Goal: Contribute content: Add original content to the website for others to see

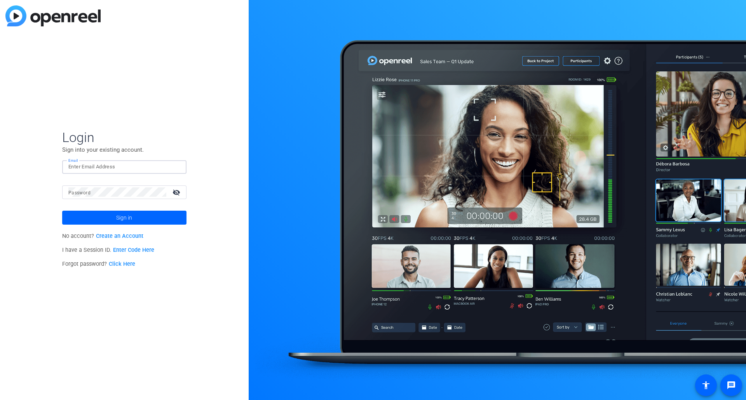
click at [118, 167] on input "Email" at bounding box center [124, 166] width 112 height 9
type input "[EMAIL_ADDRESS][DOMAIN_NAME]"
click at [62, 211] on button "Sign in" at bounding box center [124, 218] width 124 height 14
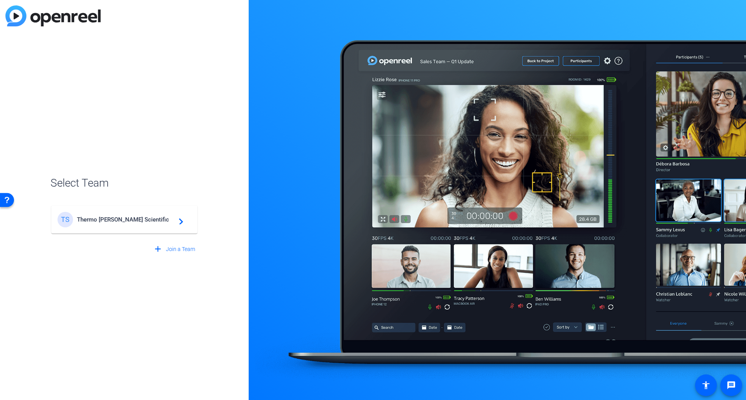
click at [110, 224] on div "TS Thermo [PERSON_NAME] Scientific navigate_next" at bounding box center [124, 220] width 134 height 16
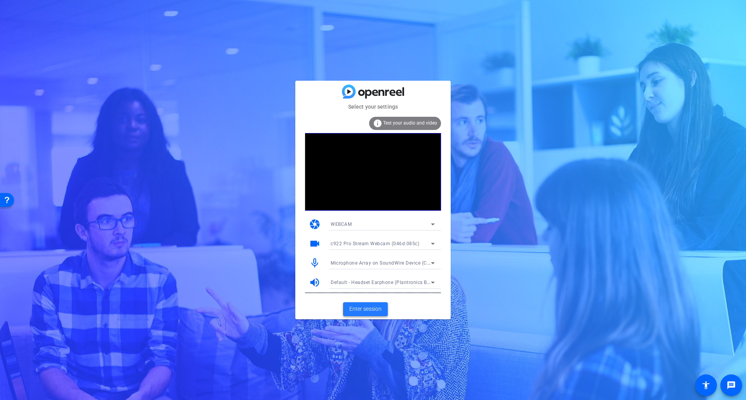
click at [381, 307] on span at bounding box center [365, 309] width 45 height 19
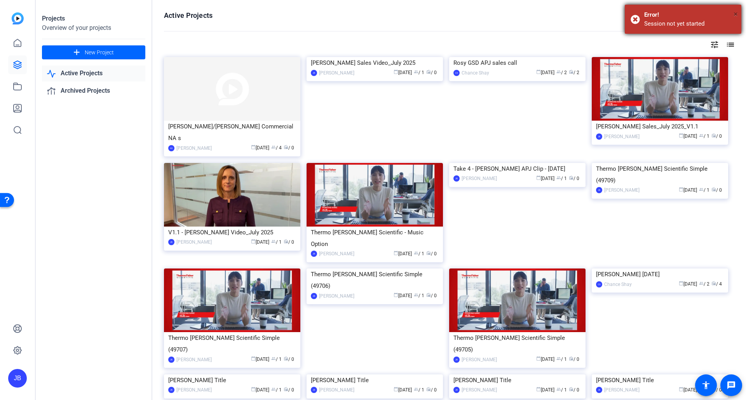
click at [736, 15] on span "×" at bounding box center [735, 13] width 4 height 9
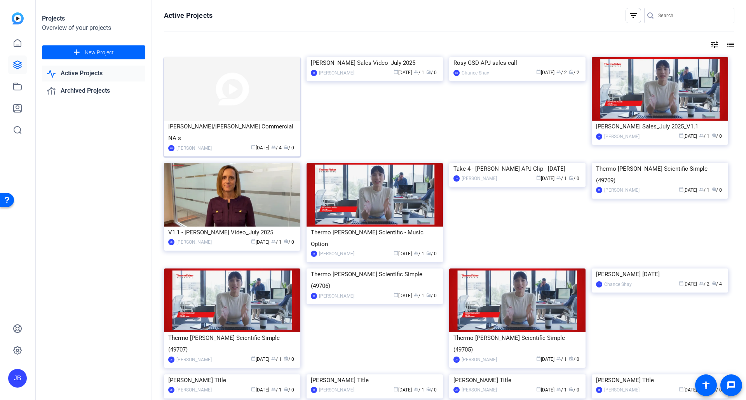
click at [216, 130] on div "[PERSON_NAME]/[PERSON_NAME] Commercial NA s" at bounding box center [232, 132] width 128 height 23
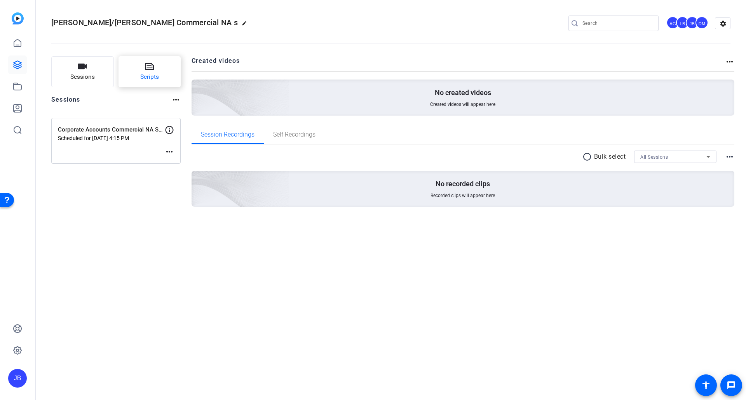
click at [155, 79] on span "Scripts" at bounding box center [149, 77] width 19 height 9
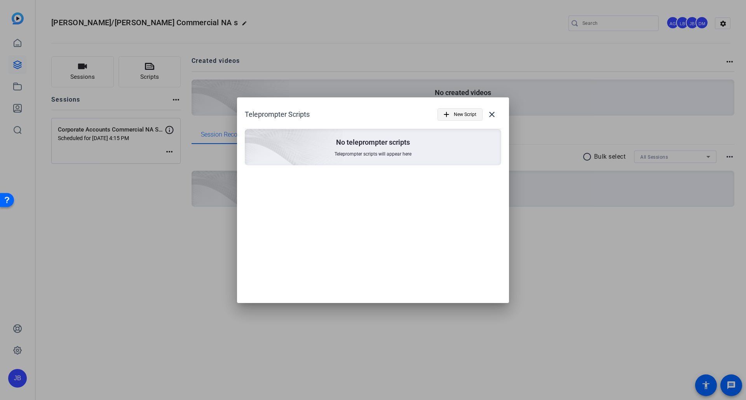
click at [464, 116] on span "New Script" at bounding box center [465, 114] width 23 height 15
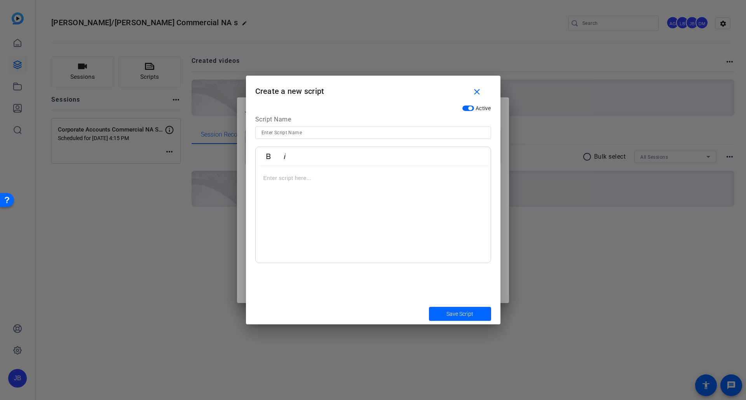
click at [293, 134] on input at bounding box center [372, 132] width 223 height 9
type input "North America Commercial Networking Session Video_1.0"
click at [287, 180] on p at bounding box center [372, 178] width 219 height 9
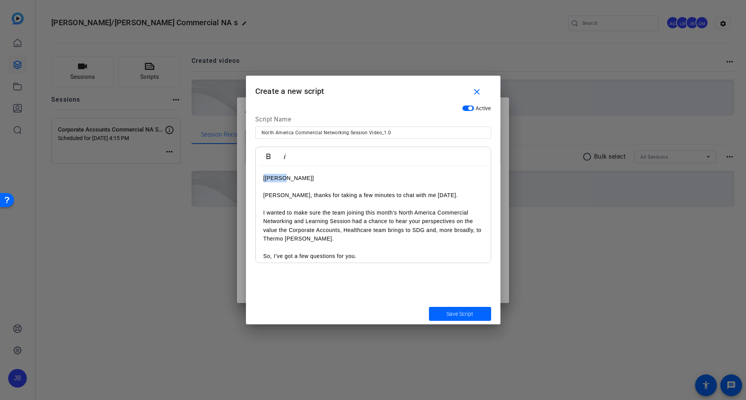
drag, startPoint x: 284, startPoint y: 177, endPoint x: 260, endPoint y: 177, distance: 23.7
click at [268, 157] on icon "button" at bounding box center [268, 156] width 4 height 5
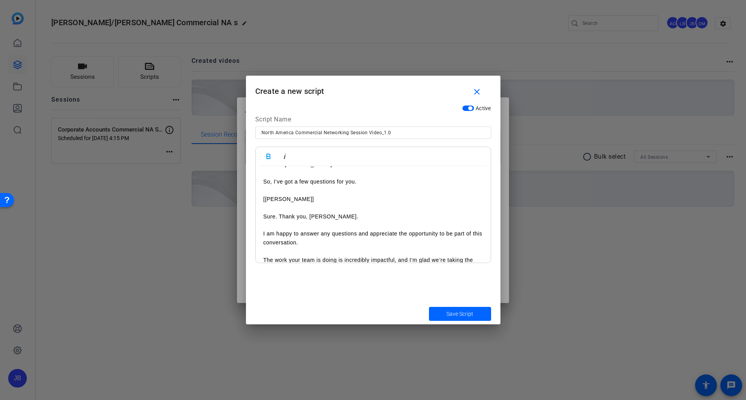
scroll to position [78, 0]
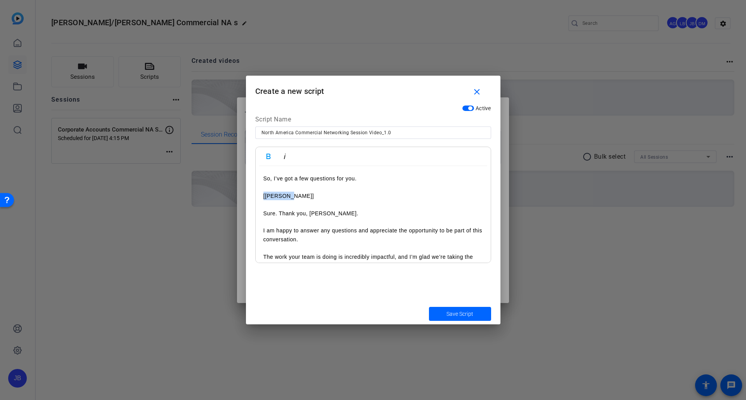
drag, startPoint x: 283, startPoint y: 196, endPoint x: 259, endPoint y: 198, distance: 24.2
click at [268, 157] on icon "button" at bounding box center [268, 156] width 9 height 9
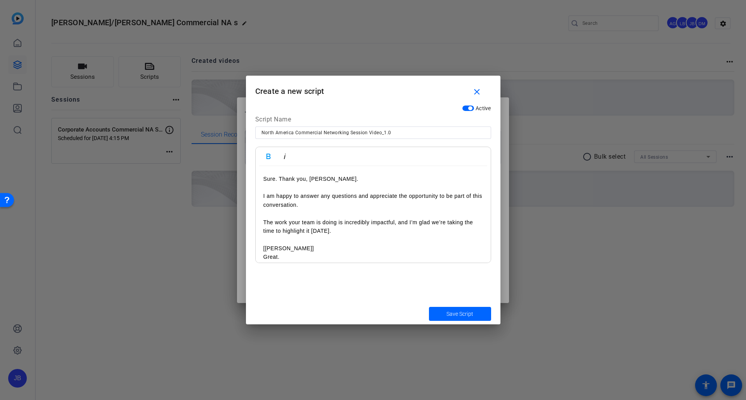
scroll to position [155, 0]
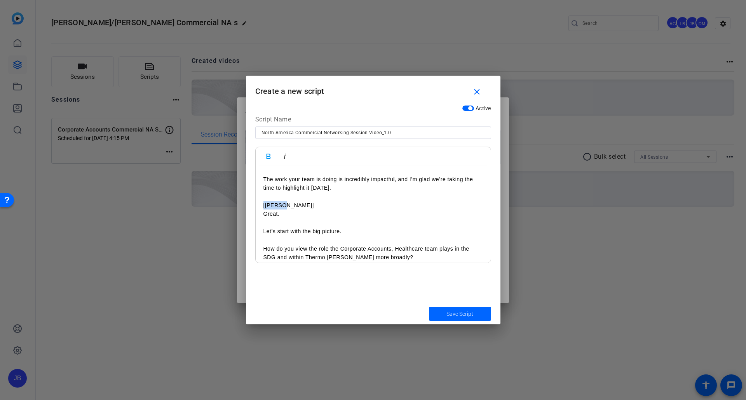
drag, startPoint x: 288, startPoint y: 204, endPoint x: 259, endPoint y: 183, distance: 35.3
click at [266, 156] on icon "button" at bounding box center [268, 156] width 4 height 5
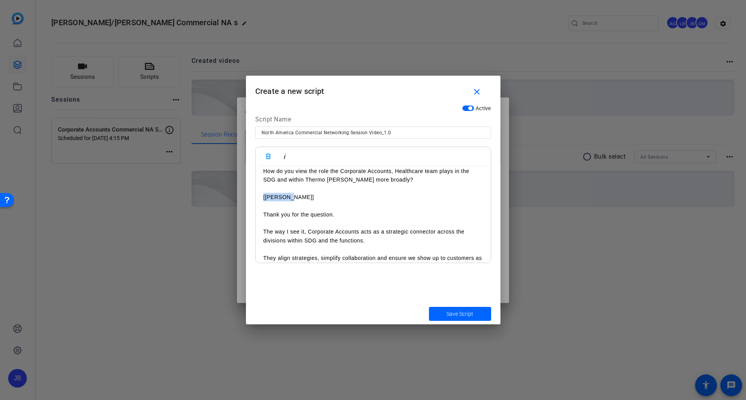
drag, startPoint x: 299, startPoint y: 198, endPoint x: 257, endPoint y: 198, distance: 41.9
click at [257, 198] on div "[[PERSON_NAME]] [PERSON_NAME], thanks for taking a few minutes to chat with me …" at bounding box center [373, 375] width 235 height 885
click at [267, 154] on icon "button" at bounding box center [268, 156] width 4 height 5
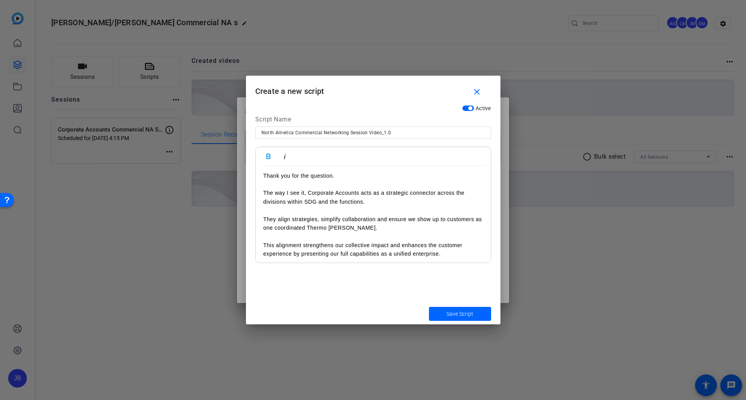
scroll to position [350, 0]
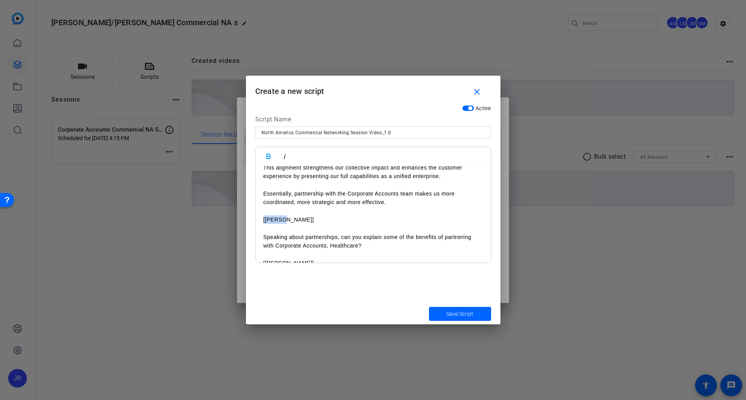
drag, startPoint x: 290, startPoint y: 220, endPoint x: 259, endPoint y: 221, distance: 31.1
click at [259, 221] on div "[[PERSON_NAME]] [PERSON_NAME], thanks for taking a few minutes to chat with me …" at bounding box center [373, 259] width 235 height 885
click at [266, 160] on icon "button" at bounding box center [268, 156] width 9 height 9
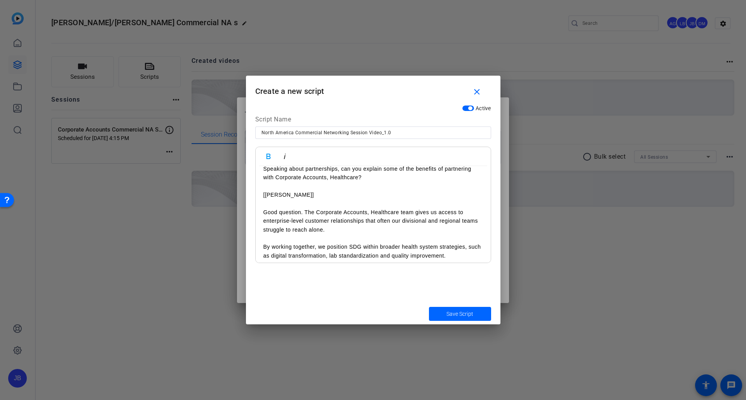
scroll to position [427, 0]
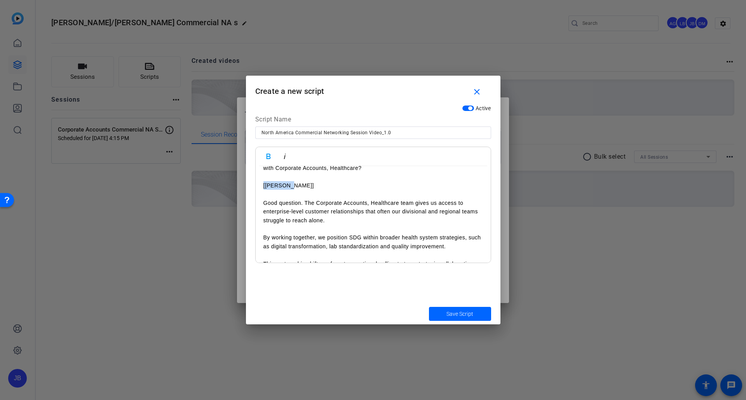
drag, startPoint x: 295, startPoint y: 186, endPoint x: 256, endPoint y: 174, distance: 41.5
click at [252, 187] on div "Active Script Name North America Commercial Networking Session Video_1.0 Bold I…" at bounding box center [373, 202] width 254 height 202
click at [269, 157] on icon "button" at bounding box center [268, 156] width 9 height 9
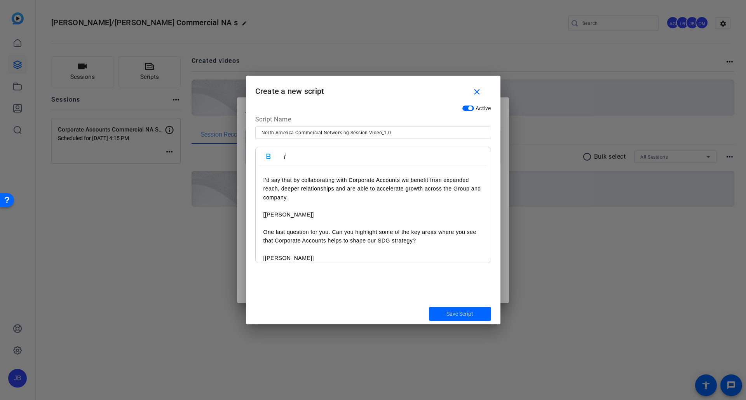
scroll to position [544, 0]
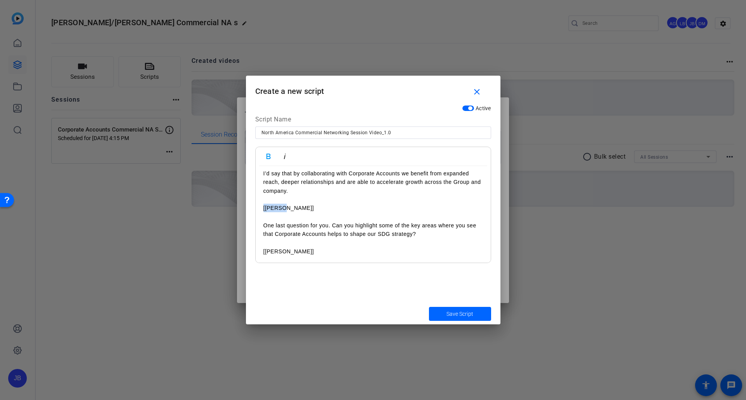
drag, startPoint x: 287, startPoint y: 206, endPoint x: 256, endPoint y: 209, distance: 31.2
click at [256, 209] on div "[[PERSON_NAME]] [PERSON_NAME], thanks for taking a few minutes to chat with me …" at bounding box center [373, 65] width 235 height 885
click at [270, 155] on icon "button" at bounding box center [268, 156] width 4 height 5
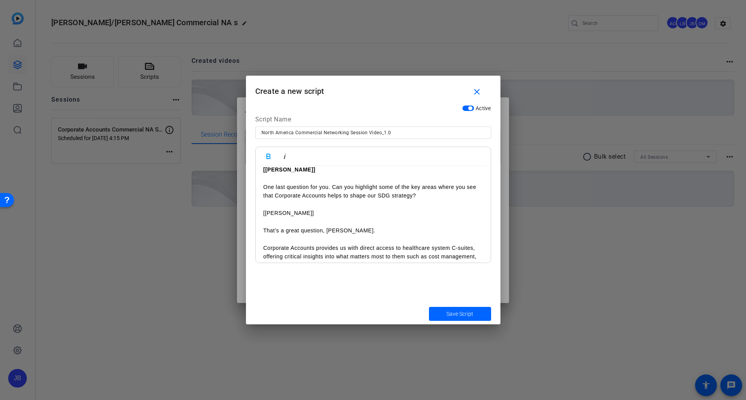
scroll to position [583, 0]
drag, startPoint x: 279, startPoint y: 213, endPoint x: 250, endPoint y: 214, distance: 29.1
click at [250, 214] on div "Active Script Name North America Commercial Networking Session Video_1.0 Bold I…" at bounding box center [373, 202] width 254 height 202
click at [267, 155] on icon "button" at bounding box center [268, 156] width 4 height 5
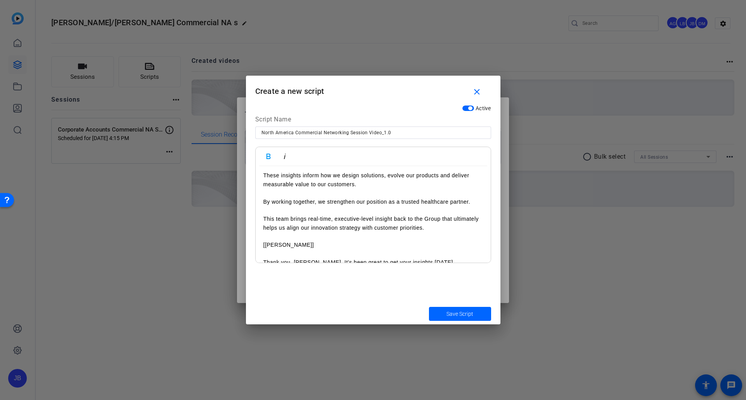
scroll to position [699, 0]
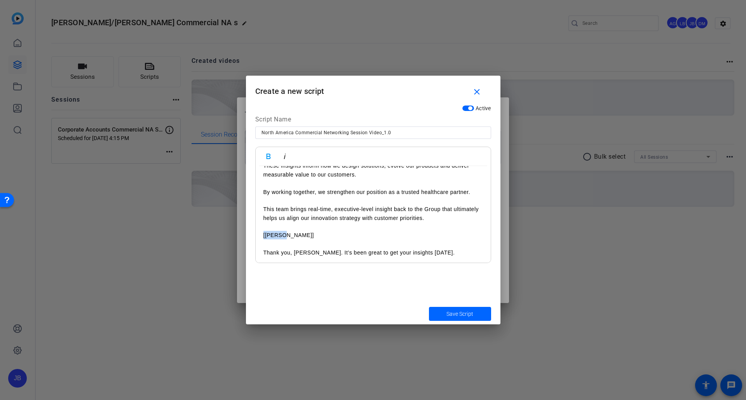
drag, startPoint x: 287, startPoint y: 239, endPoint x: 259, endPoint y: 236, distance: 28.1
click at [267, 155] on icon "button" at bounding box center [268, 156] width 9 height 9
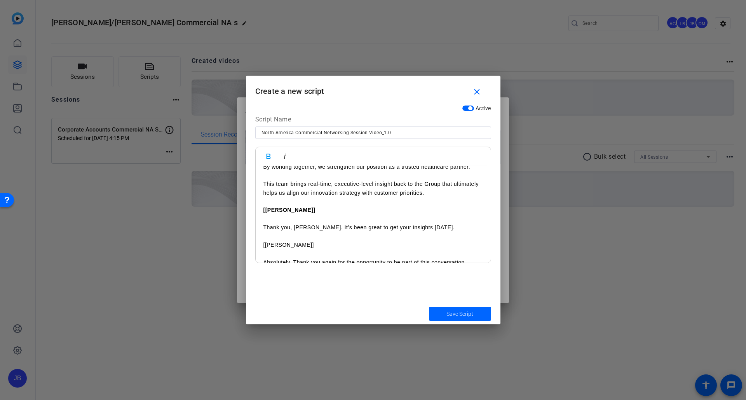
scroll to position [738, 0]
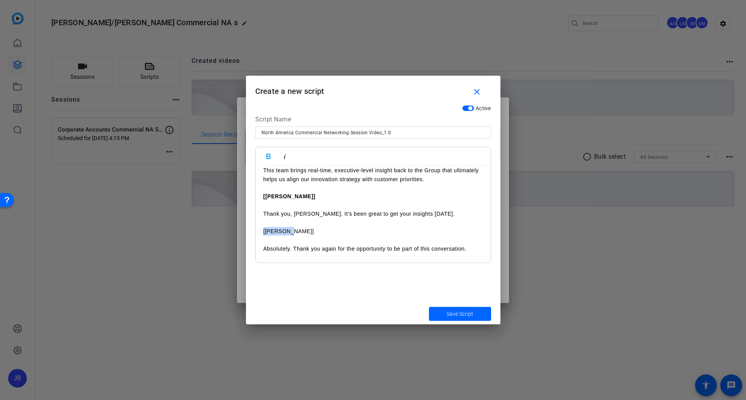
drag, startPoint x: 298, startPoint y: 231, endPoint x: 257, endPoint y: 227, distance: 40.9
click at [264, 154] on icon "button" at bounding box center [268, 156] width 9 height 9
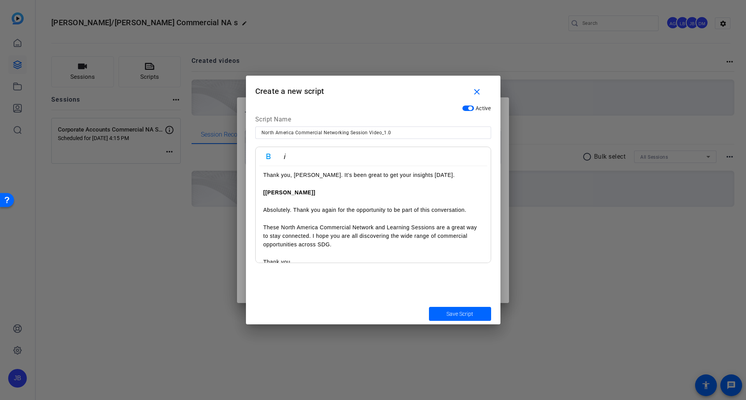
scroll to position [788, 0]
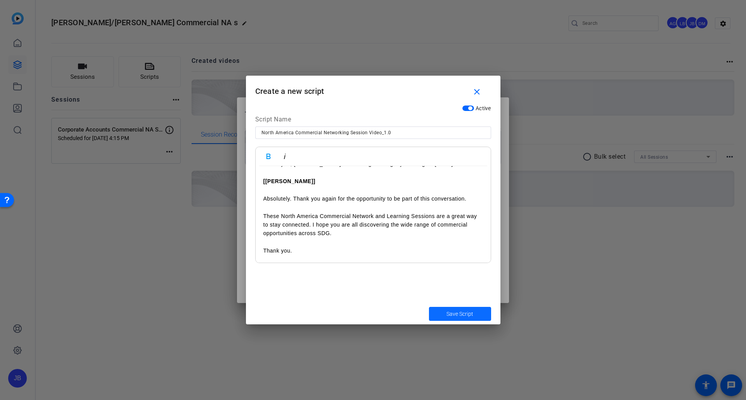
click at [446, 314] on span "Save Script" at bounding box center [459, 314] width 27 height 8
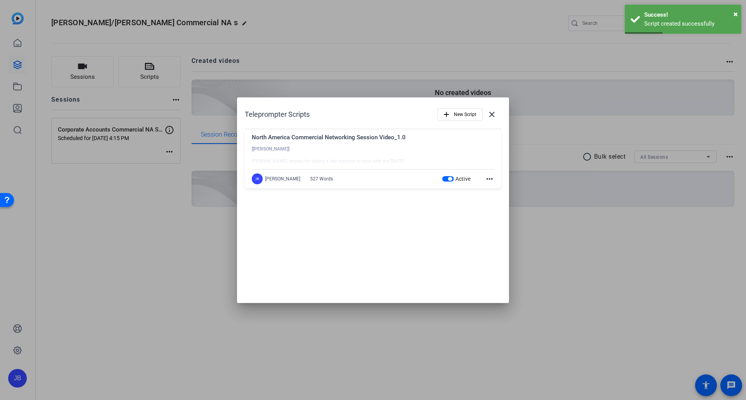
click at [490, 179] on mat-icon "more_horiz" at bounding box center [489, 178] width 9 height 9
click at [456, 217] on div at bounding box center [373, 200] width 746 height 400
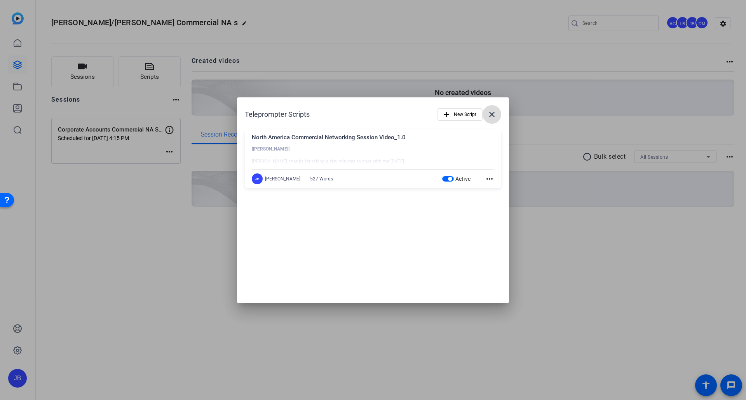
click at [492, 114] on mat-icon "close" at bounding box center [491, 114] width 9 height 9
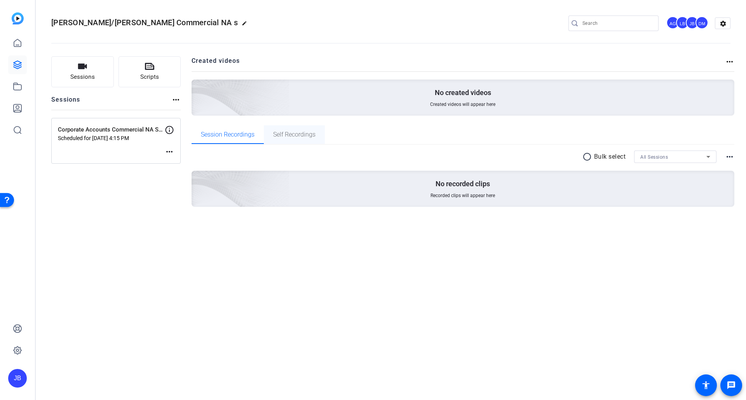
click at [289, 132] on span "Self Recordings" at bounding box center [294, 135] width 42 height 6
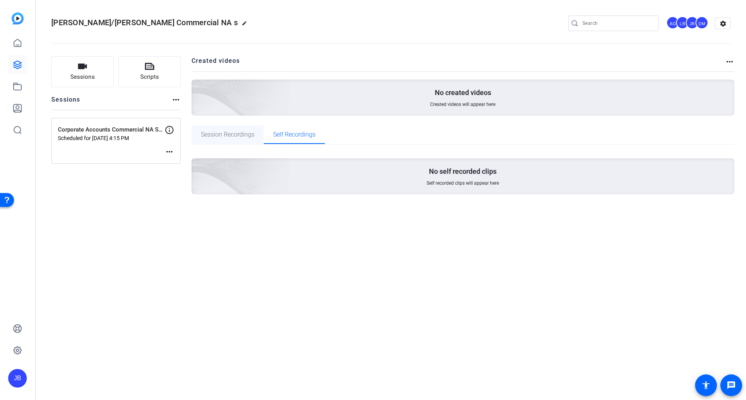
click at [235, 138] on span "Session Recordings" at bounding box center [228, 134] width 54 height 19
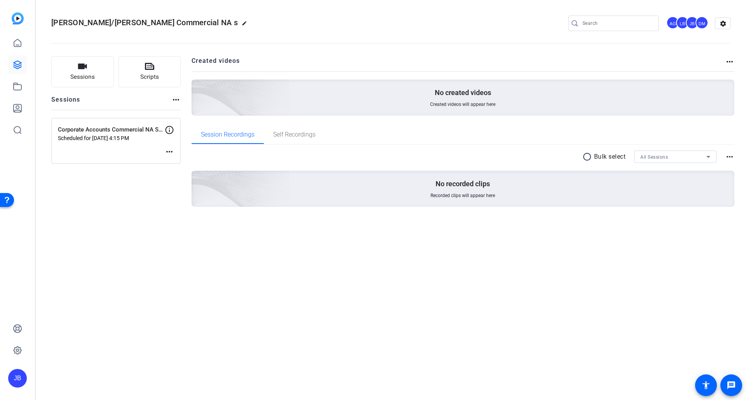
click at [174, 100] on mat-icon "more_horiz" at bounding box center [175, 99] width 9 height 9
click at [174, 100] on div at bounding box center [373, 200] width 746 height 400
click at [92, 136] on p "Scheduled for [DATE] 4:15 PM" at bounding box center [111, 138] width 107 height 6
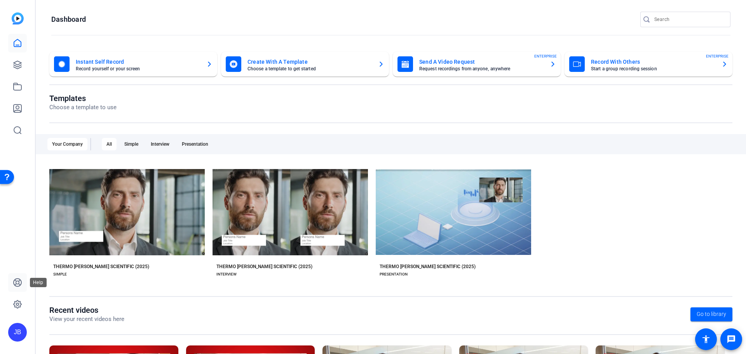
click at [17, 282] on icon at bounding box center [17, 282] width 9 height 9
